Goal: Understand process/instructions: Learn how to perform a task or action

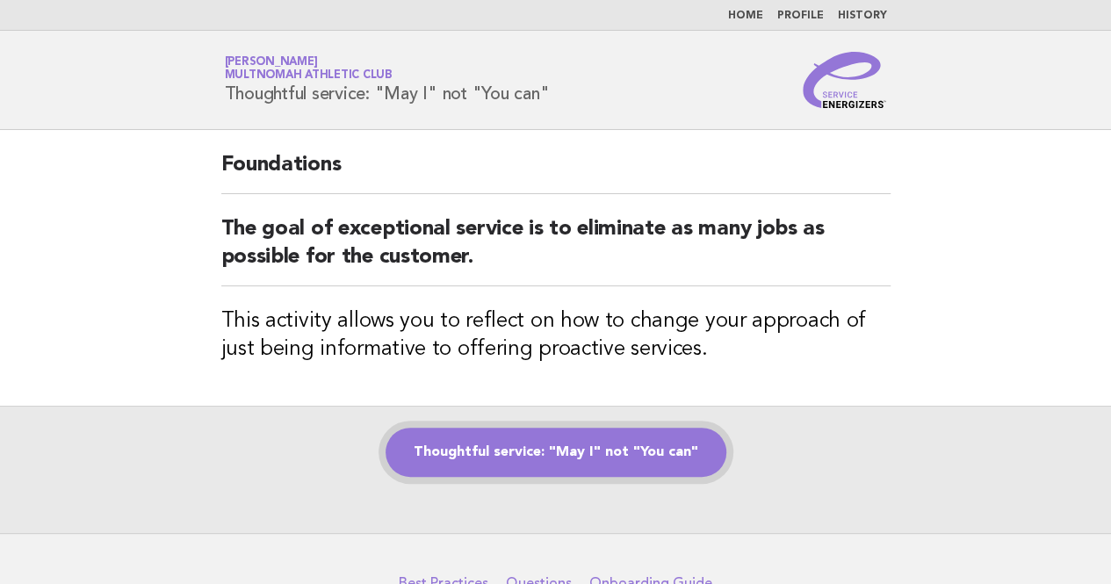
click at [524, 437] on link "Thoughtful service: "May I" not "You can"" at bounding box center [556, 452] width 341 height 49
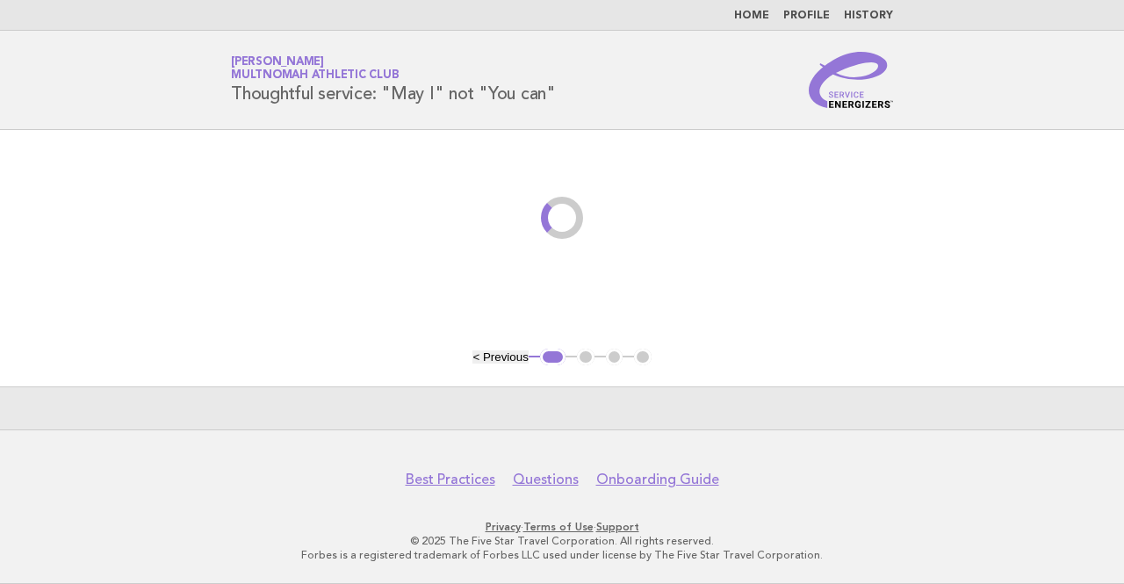
click at [555, 452] on footer "Best Practices Questions Onboarding Guide Privacy · Terms of Use · Support © 20…" at bounding box center [562, 506] width 1124 height 155
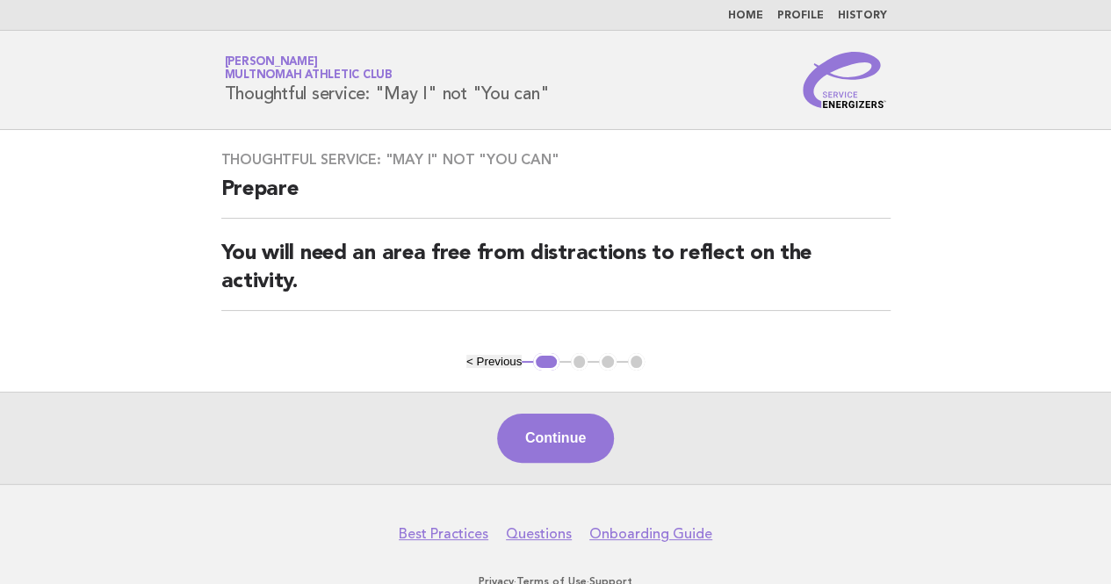
click at [555, 452] on button "Continue" at bounding box center [555, 438] width 117 height 49
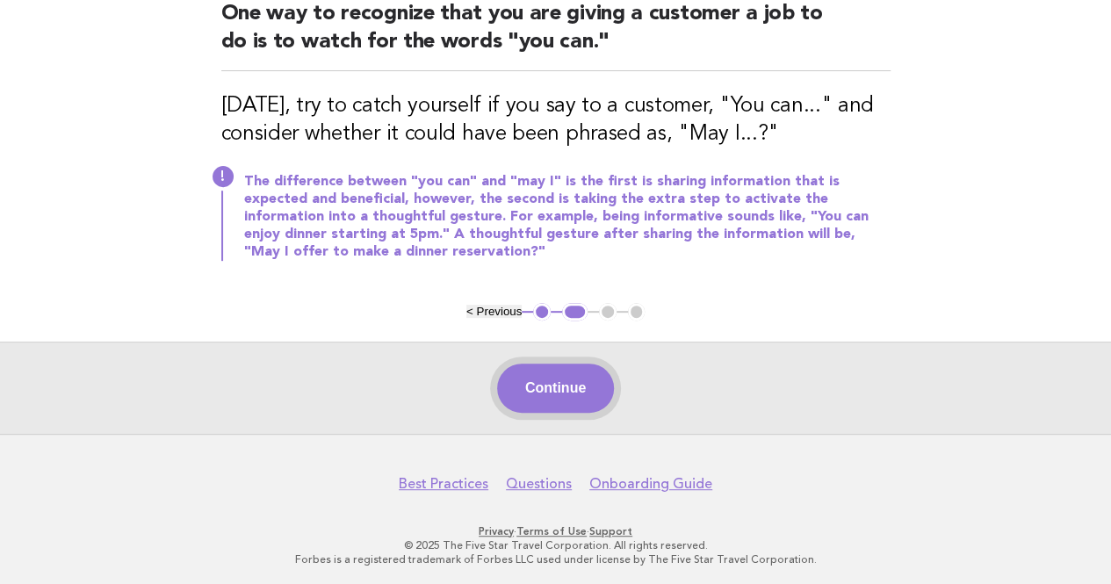
click at [554, 360] on div "Continue" at bounding box center [555, 388] width 1111 height 92
click at [555, 375] on button "Continue" at bounding box center [555, 388] width 117 height 49
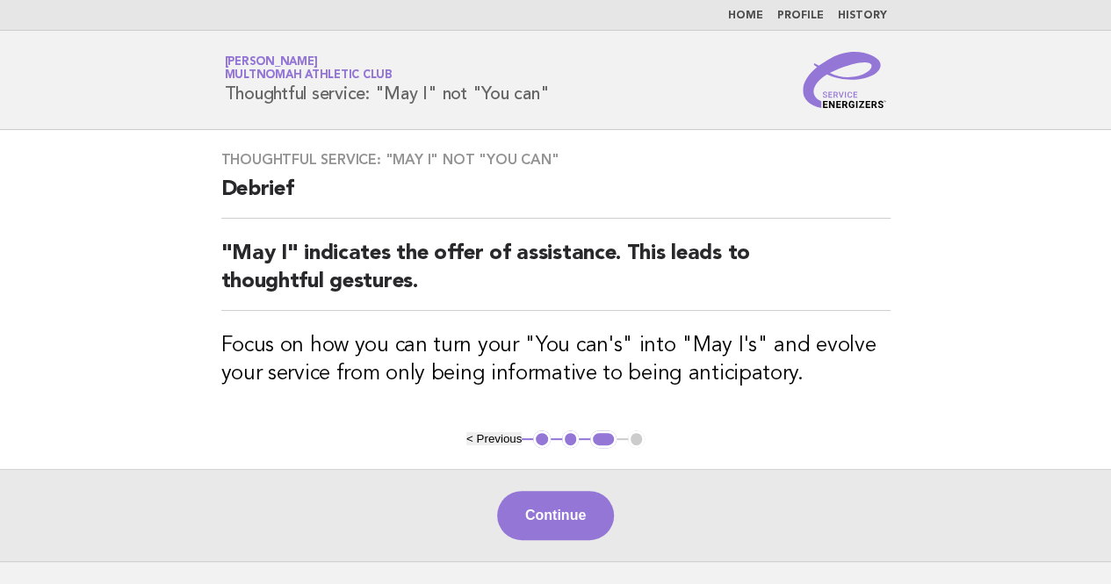
click at [560, 551] on div "Continue" at bounding box center [555, 515] width 1111 height 92
click at [562, 519] on button "Continue" at bounding box center [555, 515] width 117 height 49
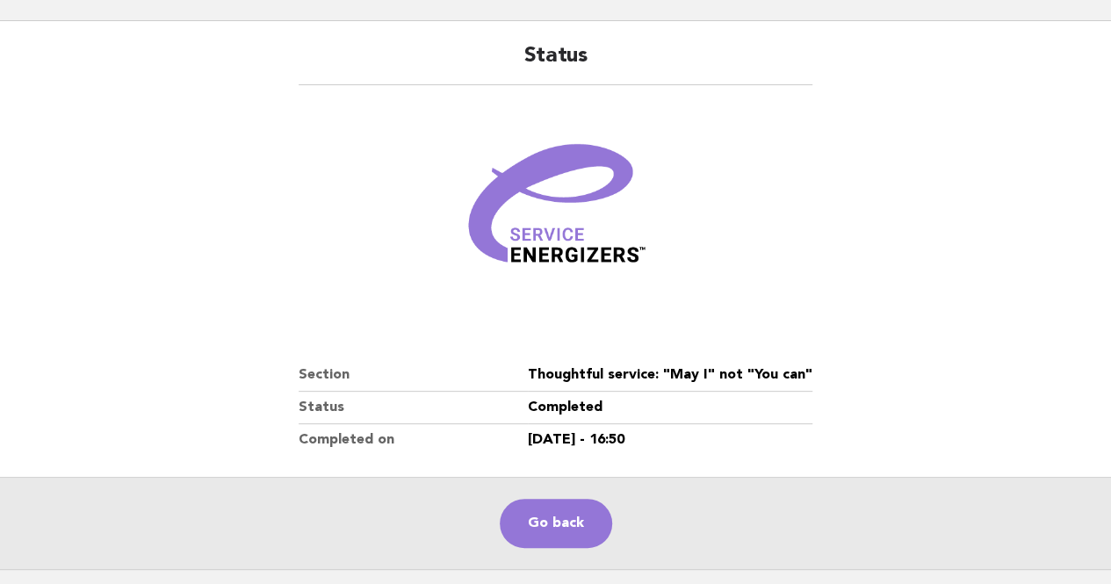
scroll to position [244, 0]
